Goal: Information Seeking & Learning: Learn about a topic

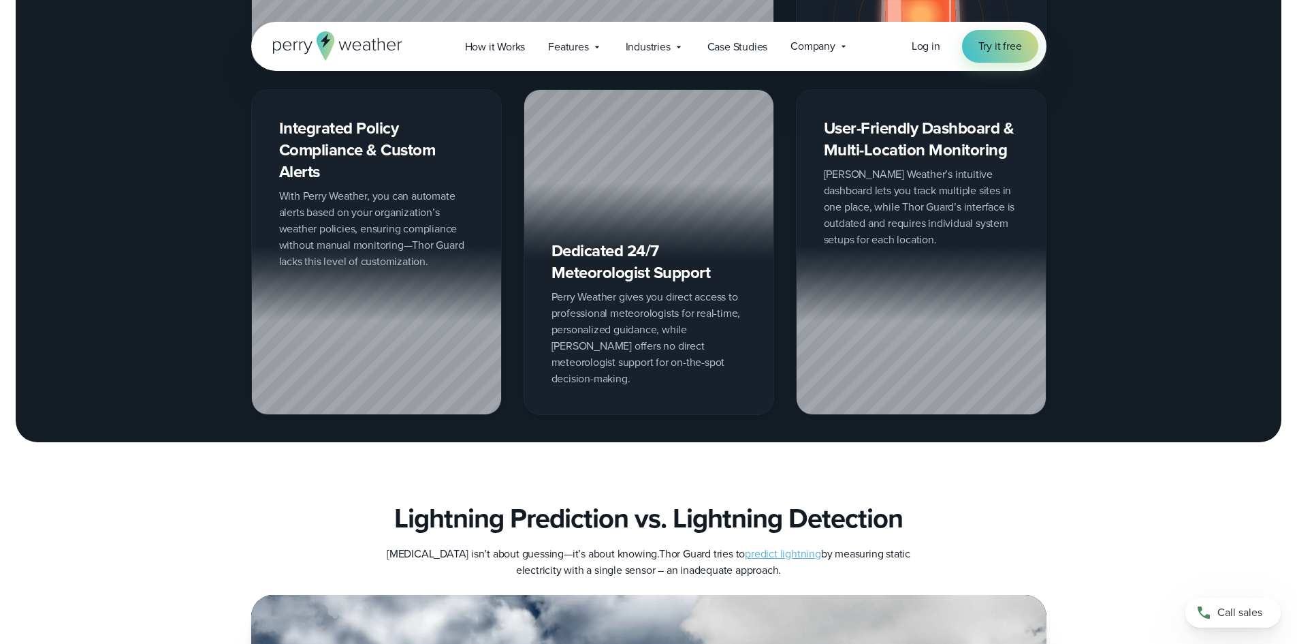
scroll to position [2248, 0]
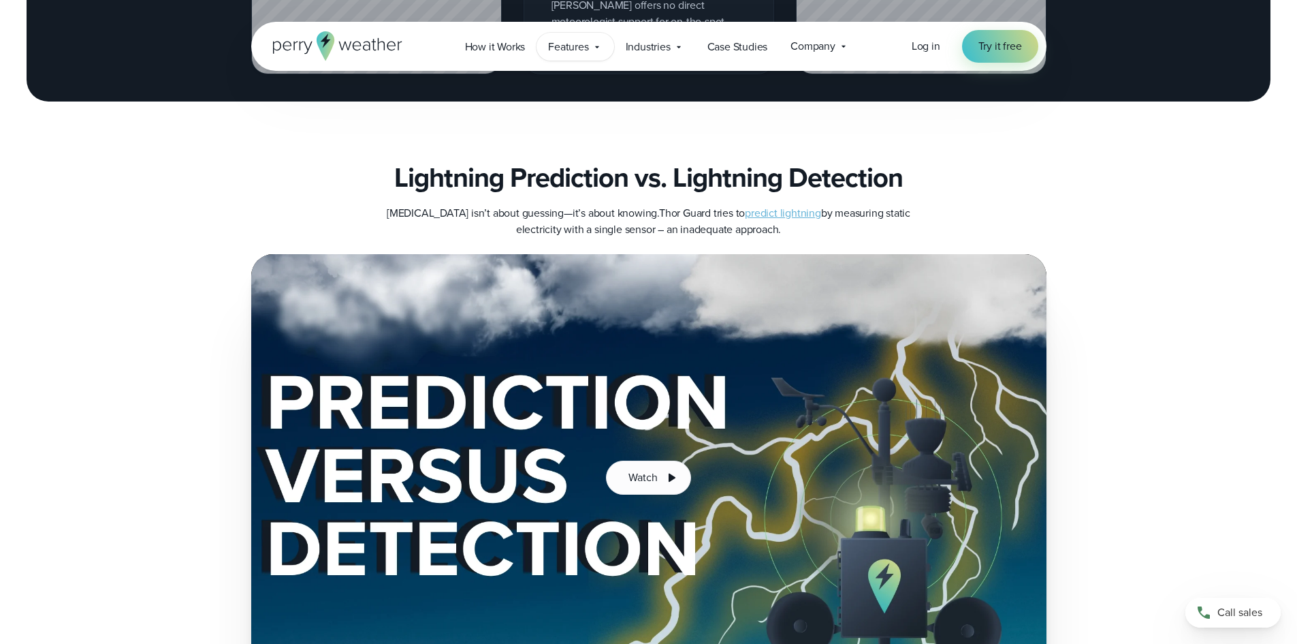
click at [565, 48] on span "Features" at bounding box center [568, 47] width 40 height 16
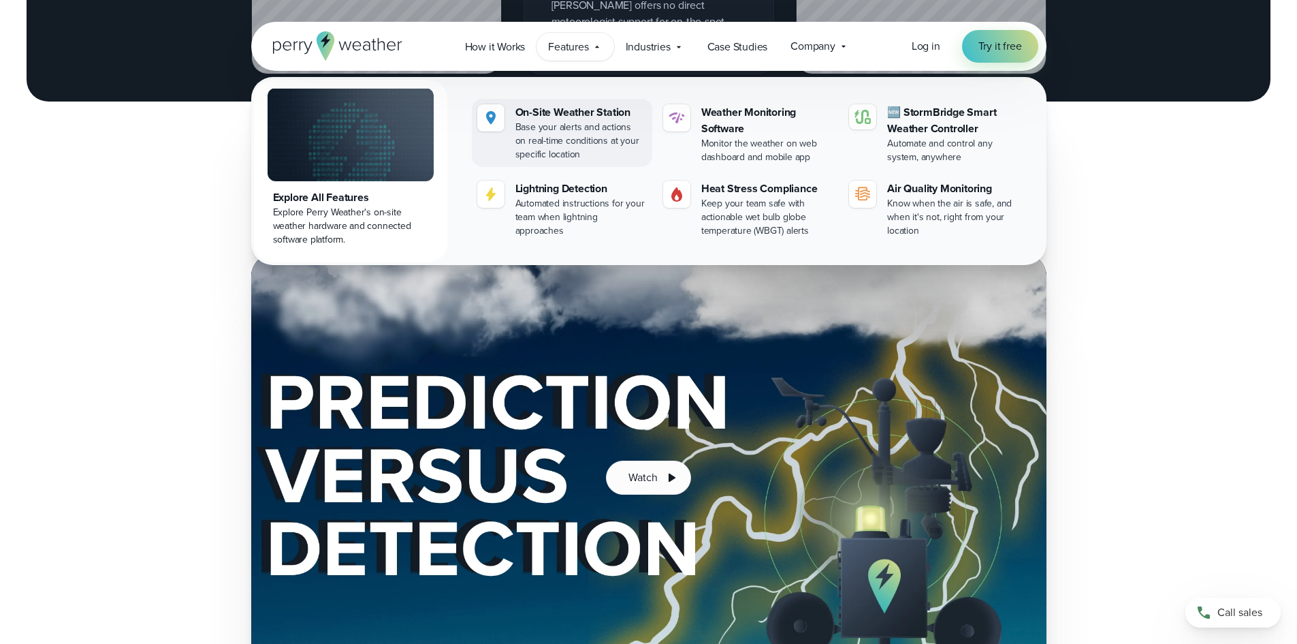
click at [581, 126] on div "Base your alerts and actions on real-time conditions at your specific location" at bounding box center [581, 141] width 131 height 41
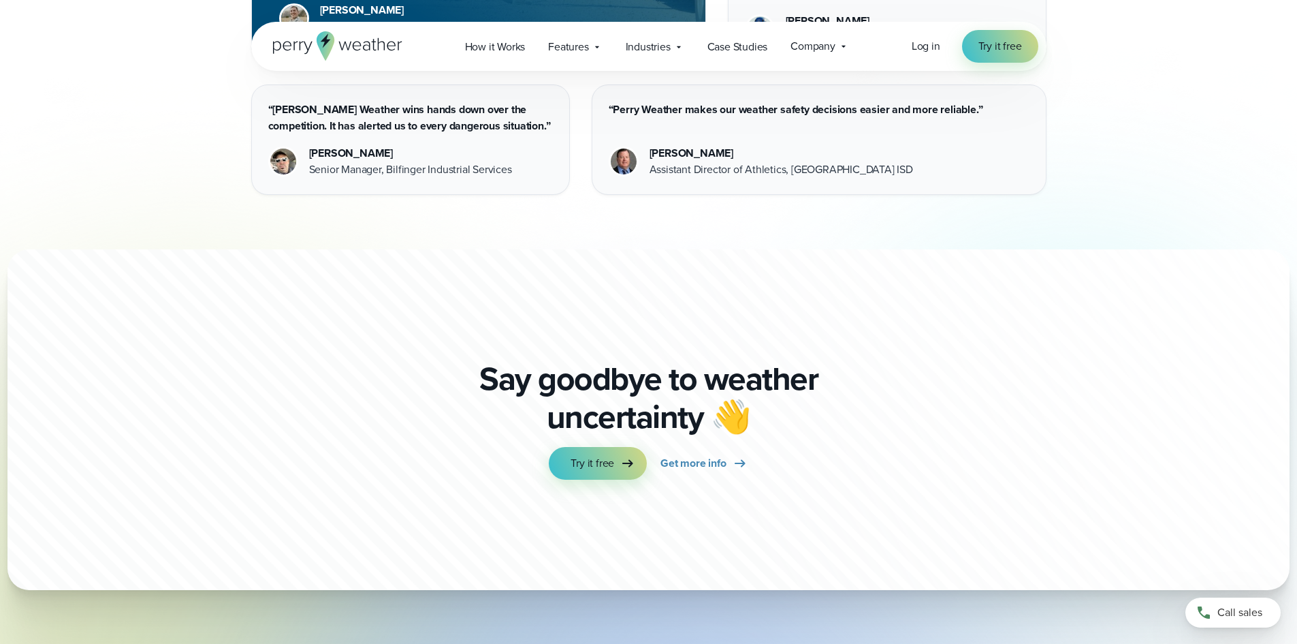
scroll to position [4086, 0]
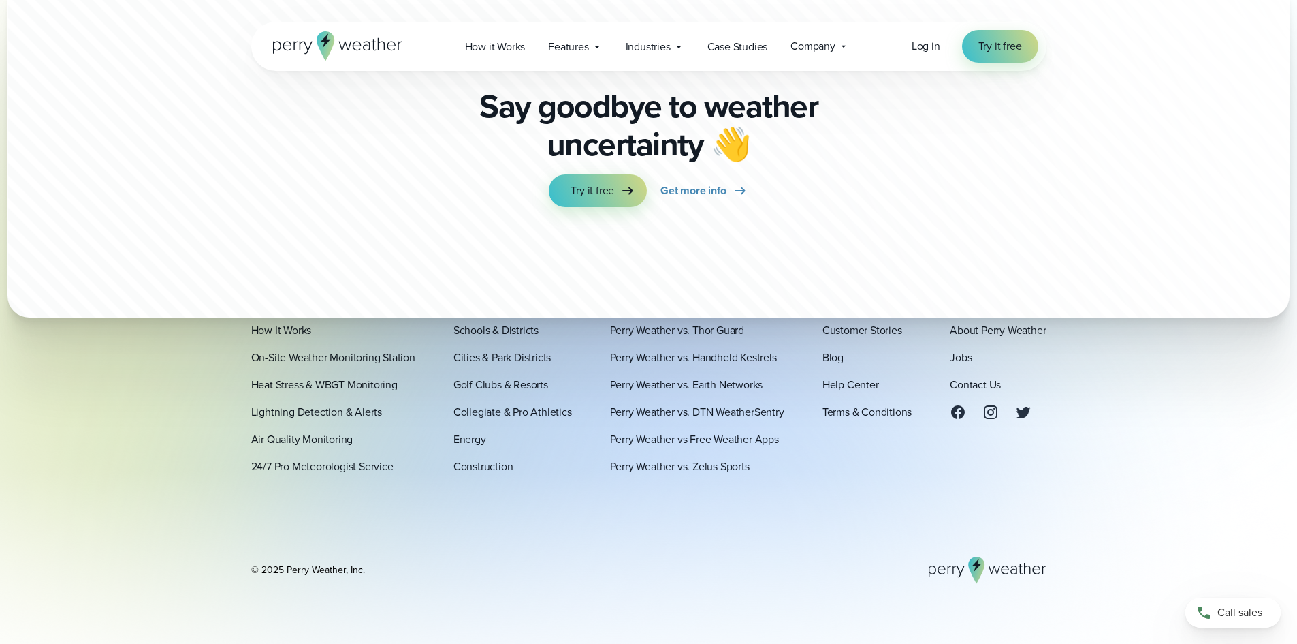
drag, startPoint x: 578, startPoint y: 47, endPoint x: 613, endPoint y: 69, distance: 41.4
click at [578, 47] on span "Features" at bounding box center [568, 47] width 40 height 16
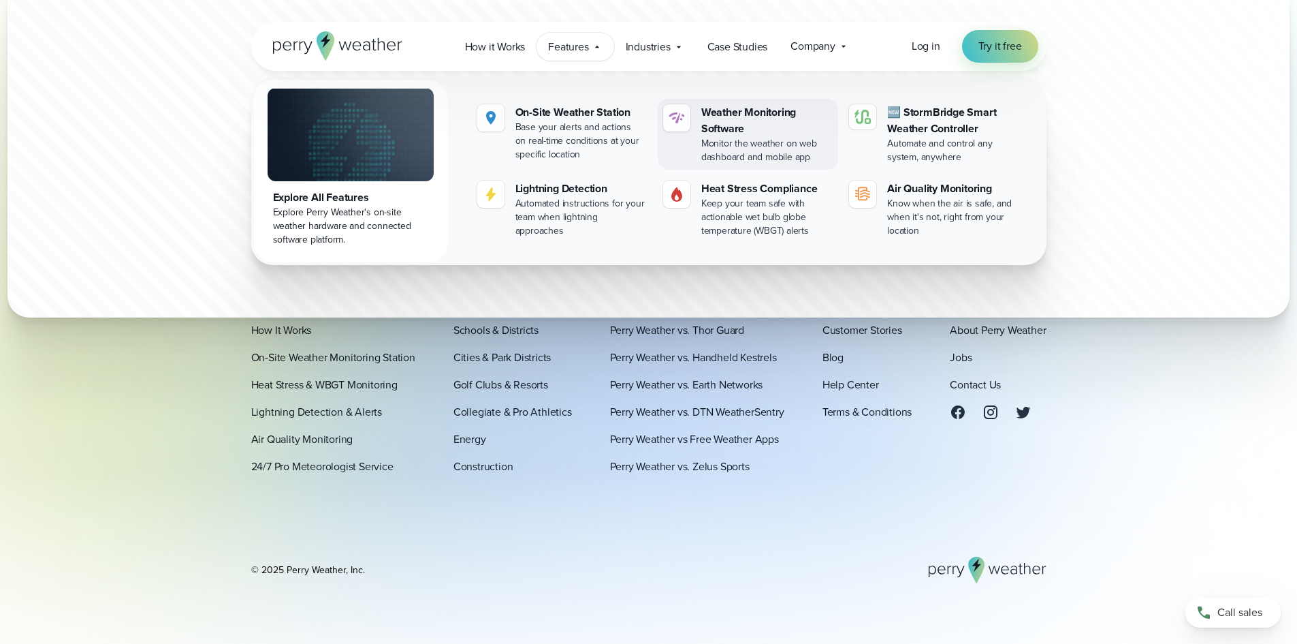
click at [798, 140] on div "Monitor the weather on web dashboard and mobile app" at bounding box center [767, 150] width 131 height 27
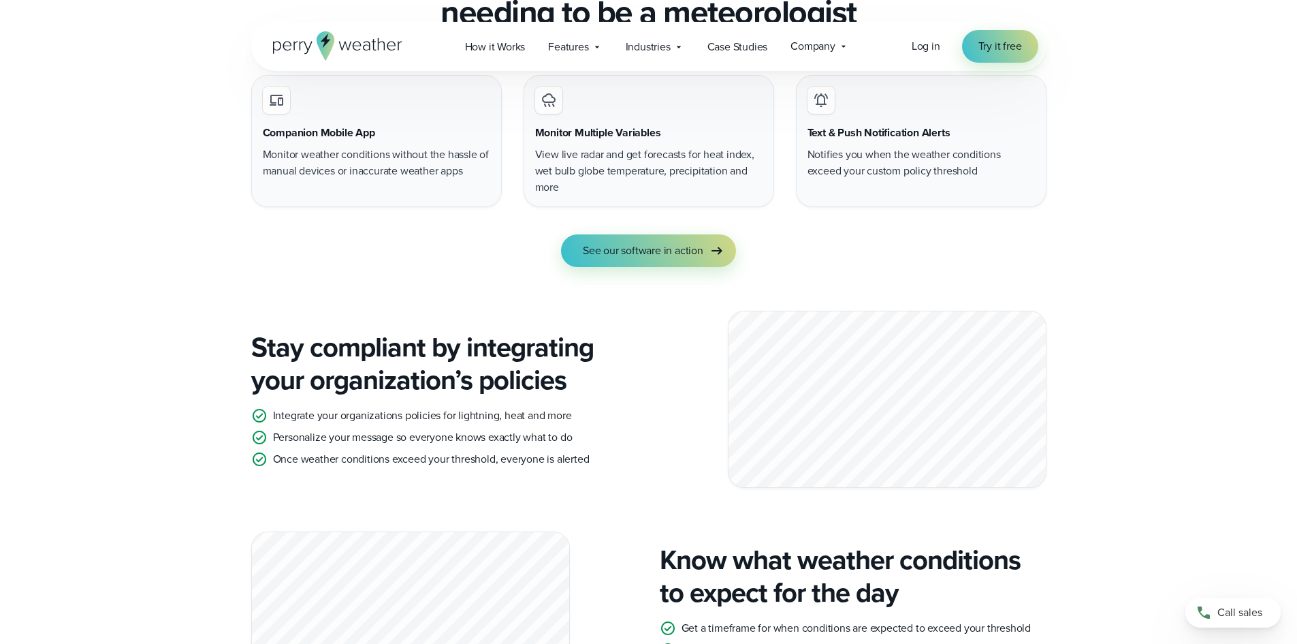
scroll to position [1294, 0]
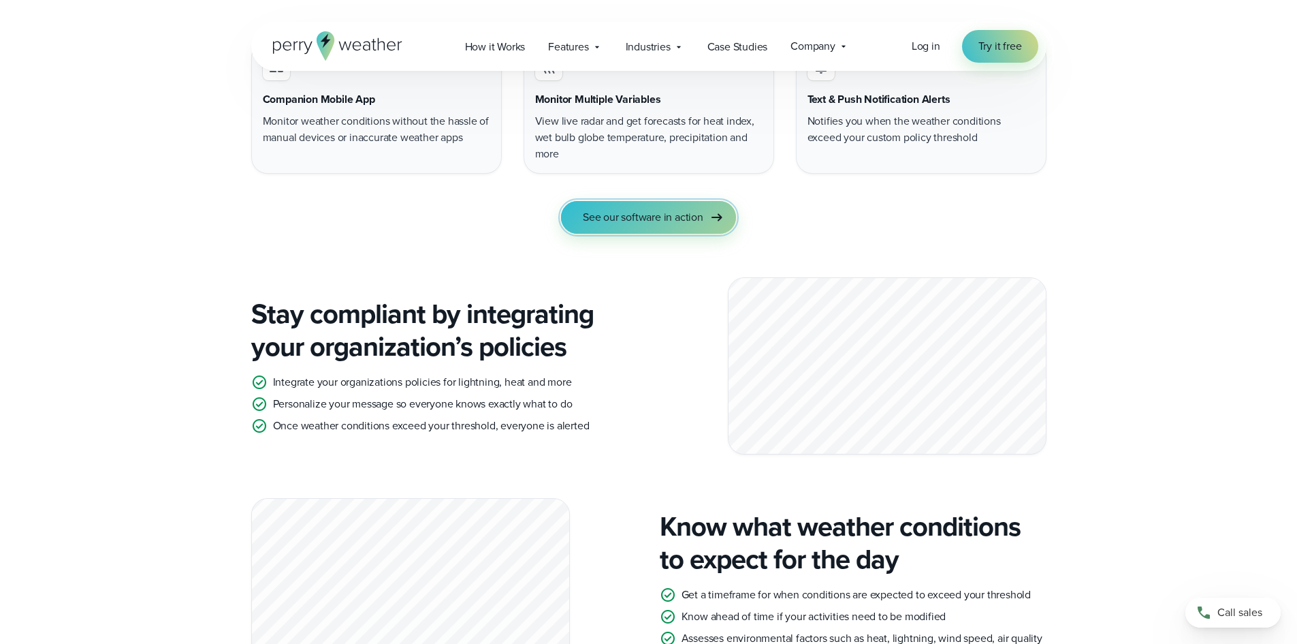
click at [673, 223] on span "See our software in action" at bounding box center [643, 217] width 121 height 16
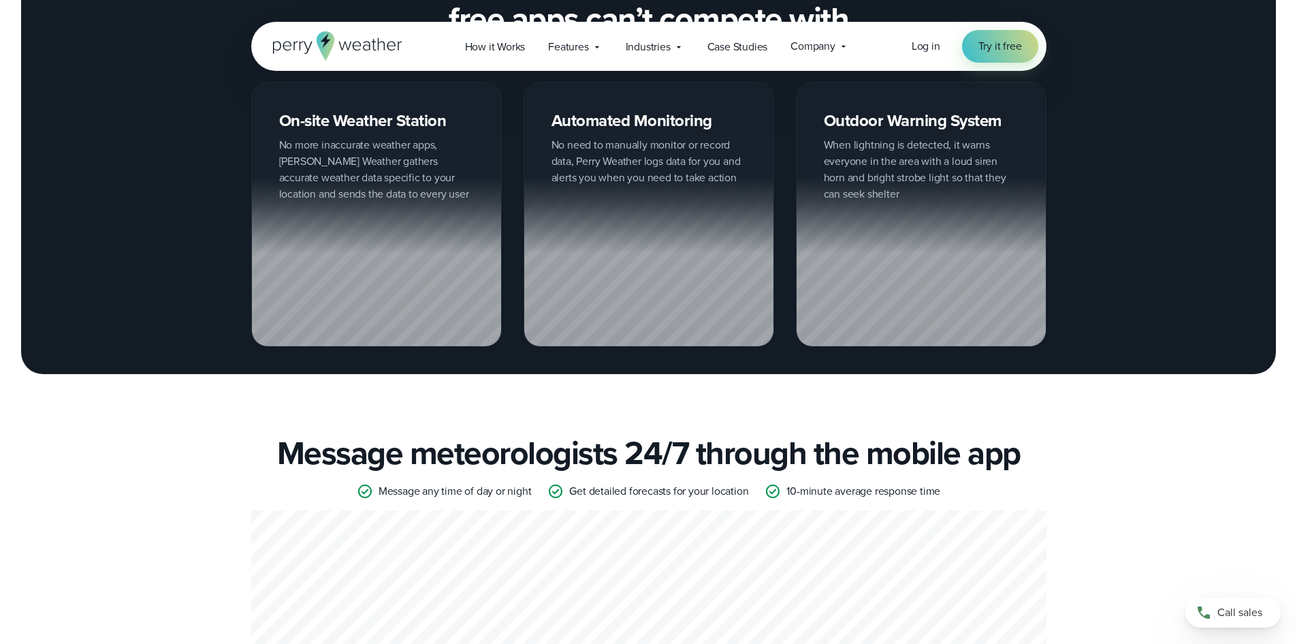
scroll to position [2179, 0]
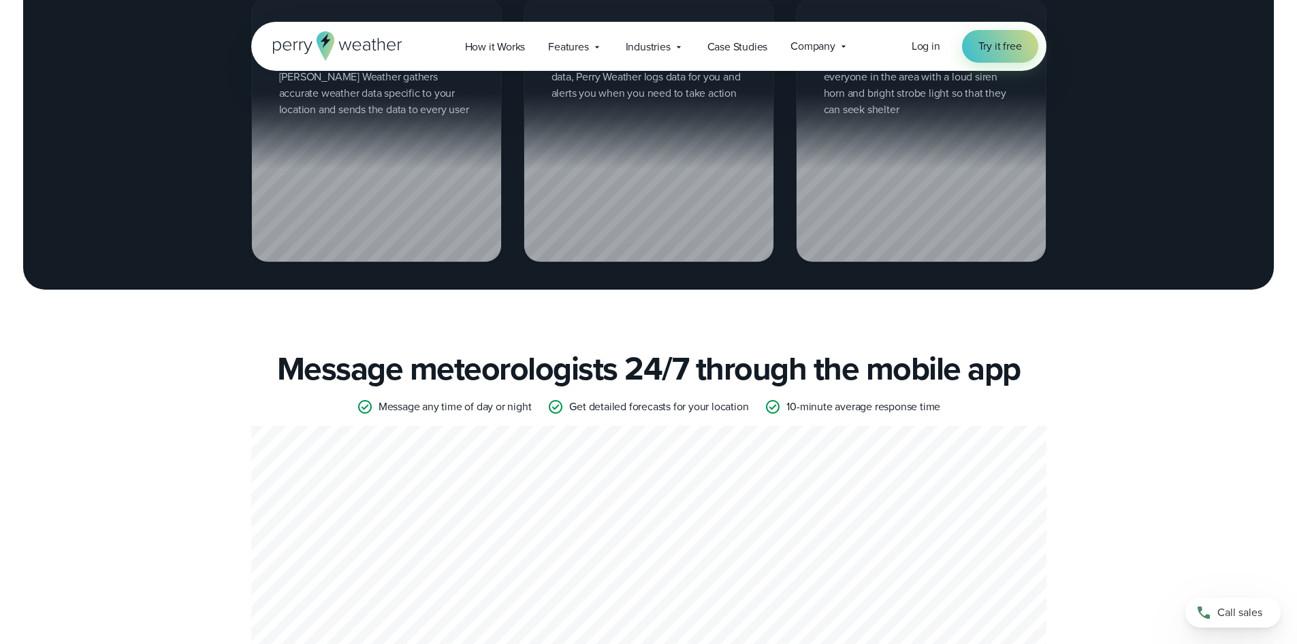
click at [858, 146] on div at bounding box center [921, 177] width 249 height 169
click at [891, 156] on div at bounding box center [921, 177] width 249 height 169
click at [554, 47] on span "Features" at bounding box center [568, 47] width 40 height 16
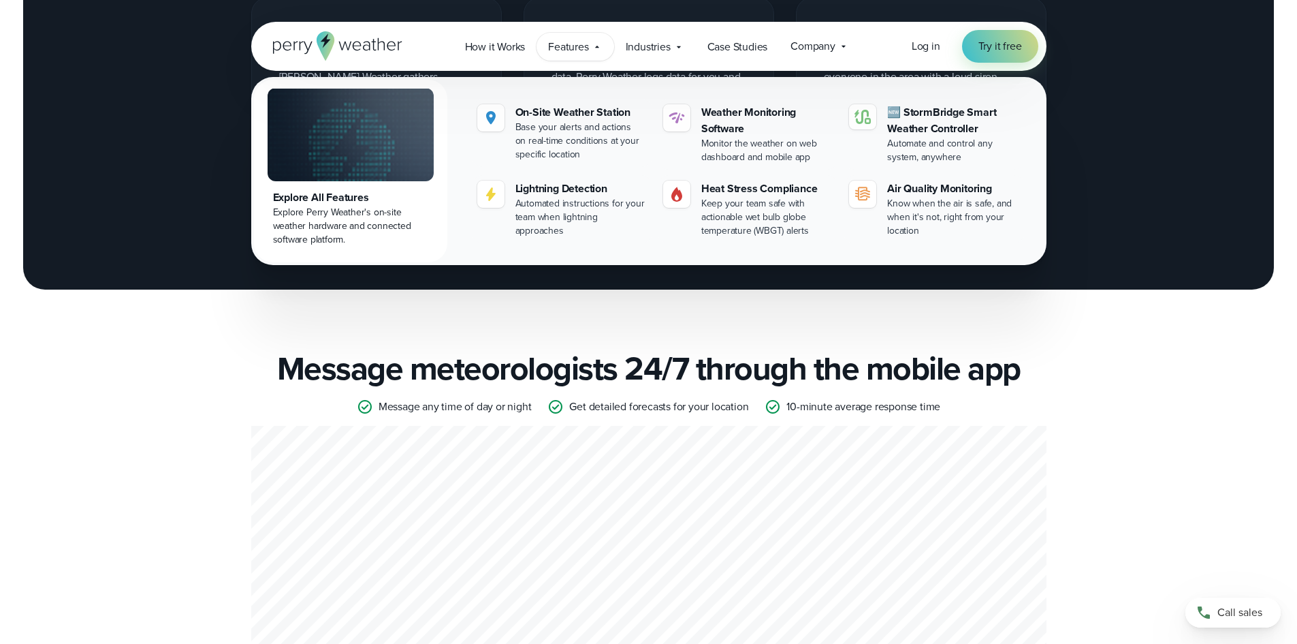
click at [305, 176] on img at bounding box center [351, 134] width 166 height 93
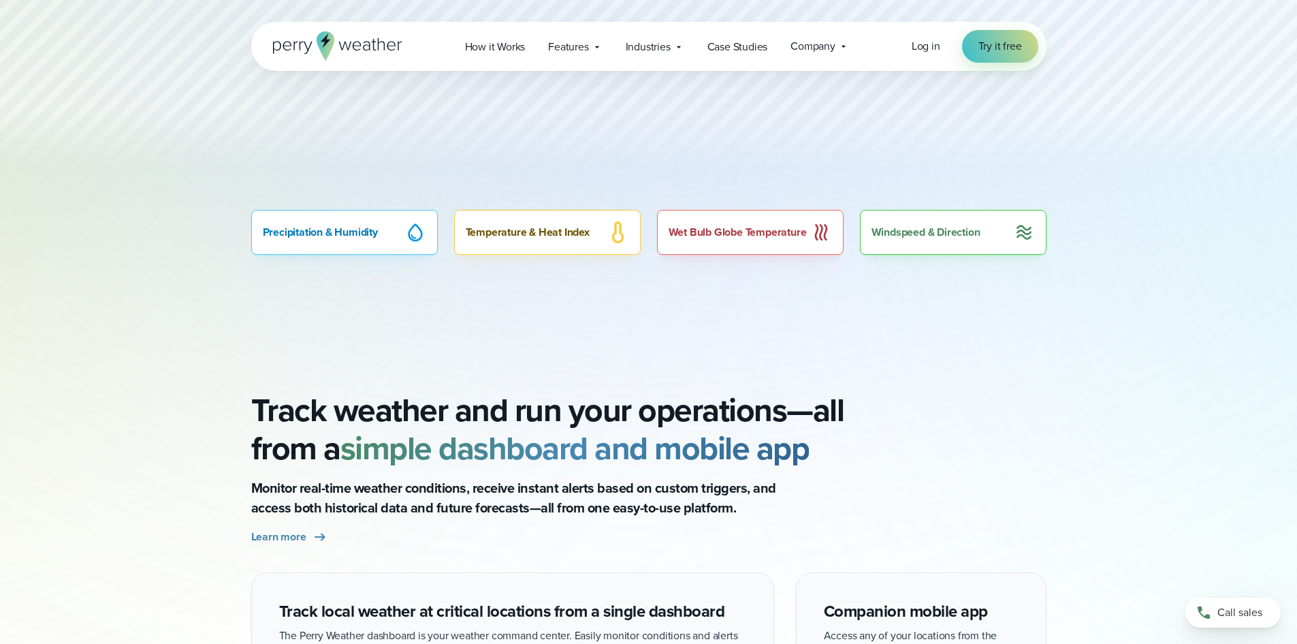
scroll to position [954, 0]
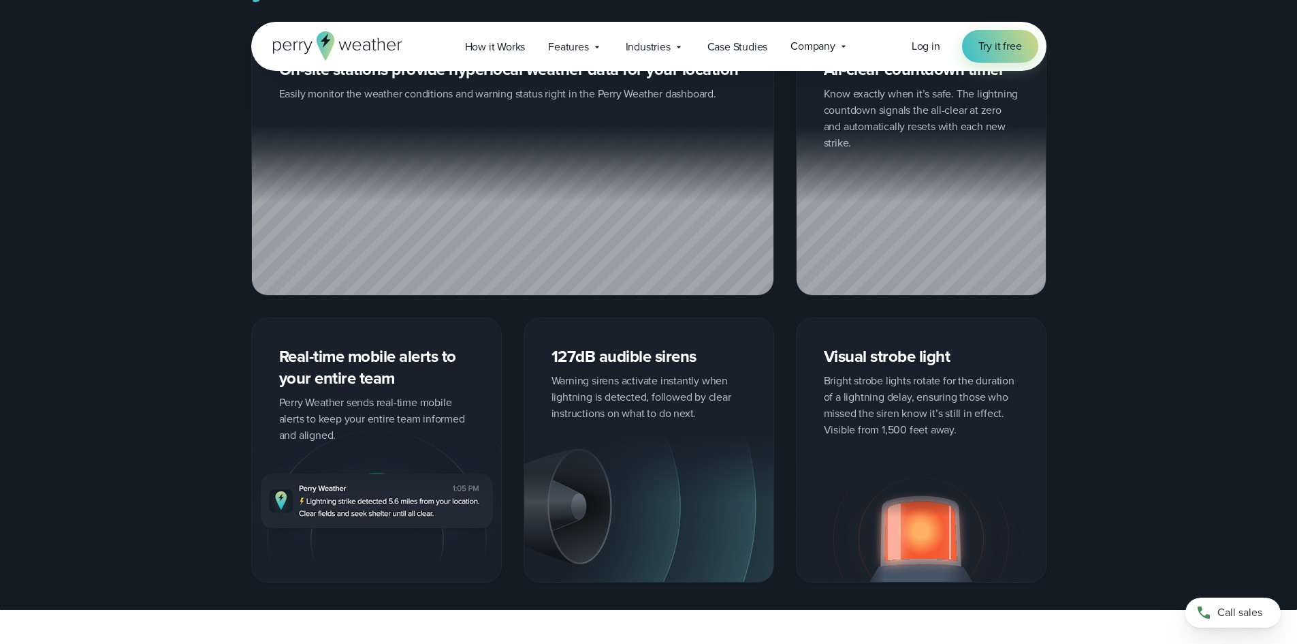
click at [410, 198] on div at bounding box center [513, 210] width 522 height 170
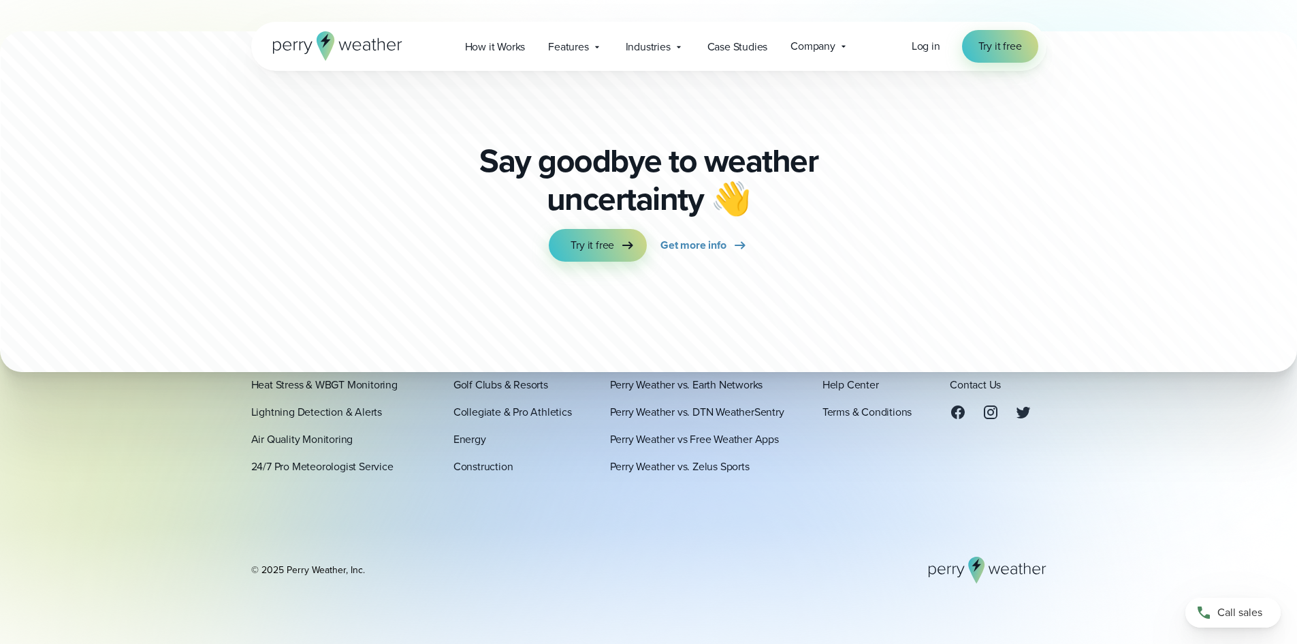
scroll to position [4684, 0]
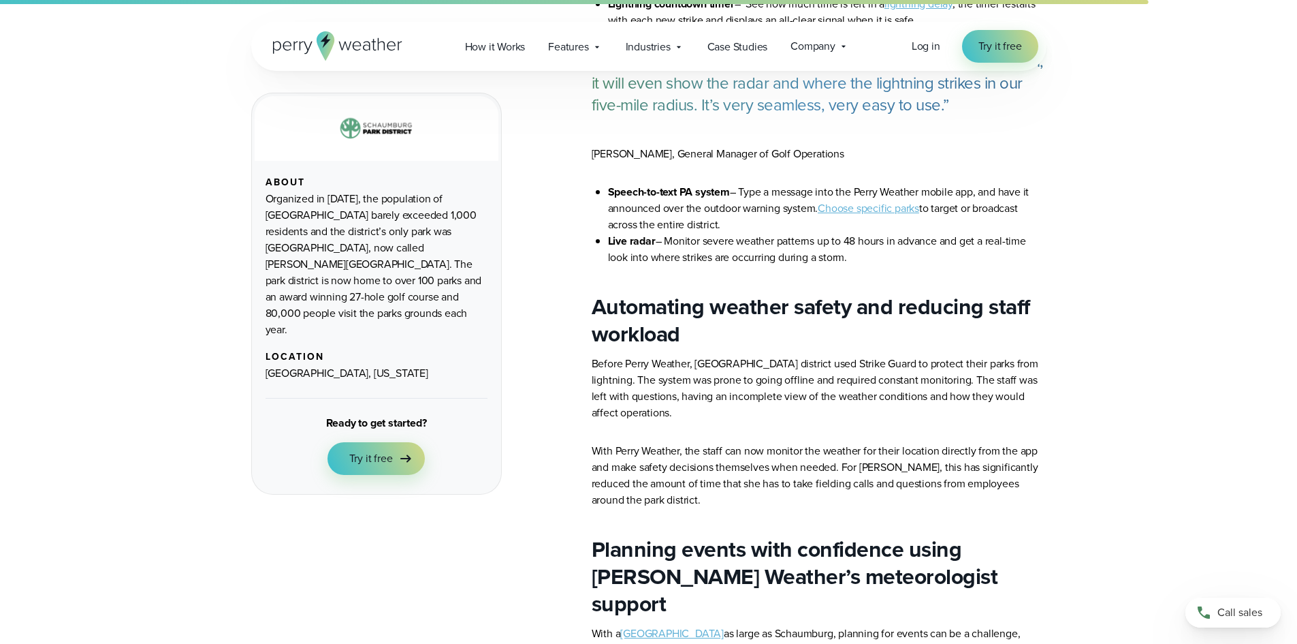
scroll to position [1703, 0]
